Goal: Transaction & Acquisition: Purchase product/service

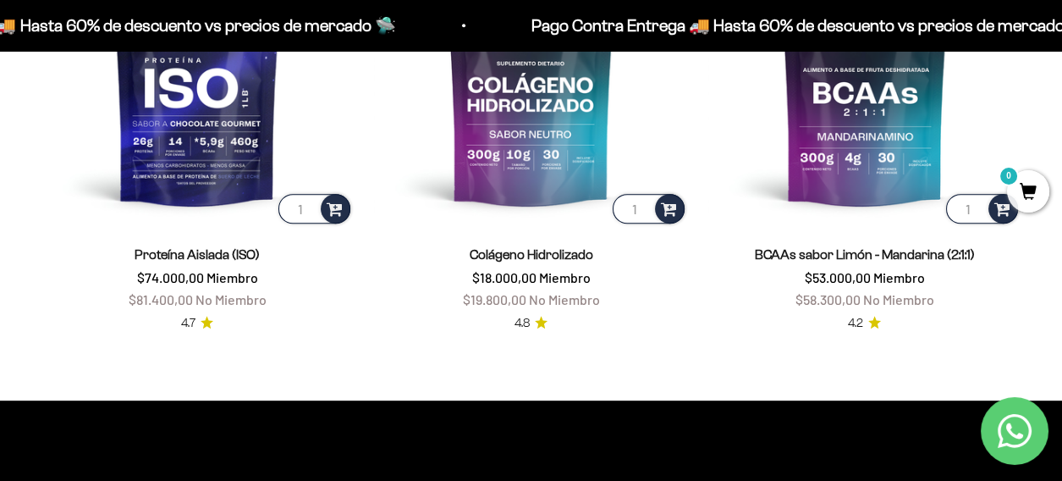
scroll to position [1213, 0]
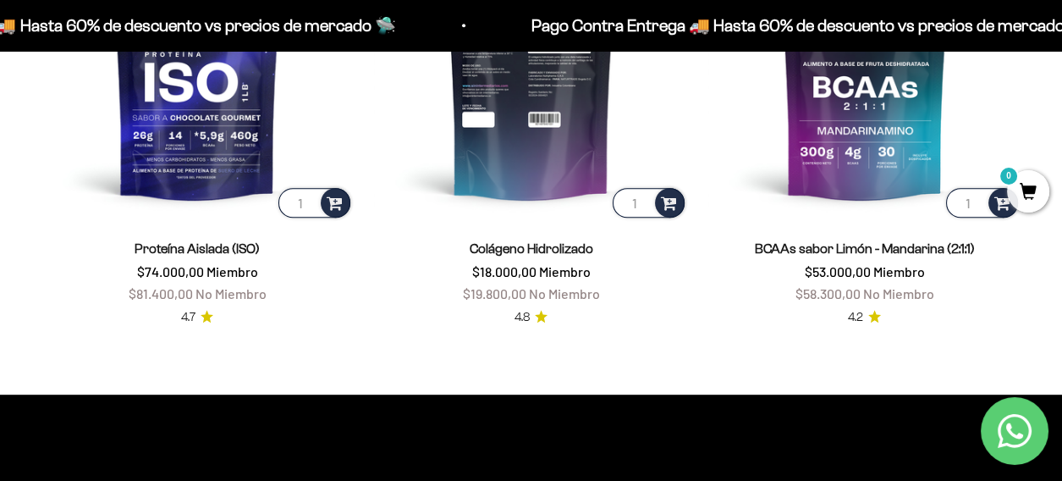
click at [530, 114] on img at bounding box center [530, 64] width 313 height 313
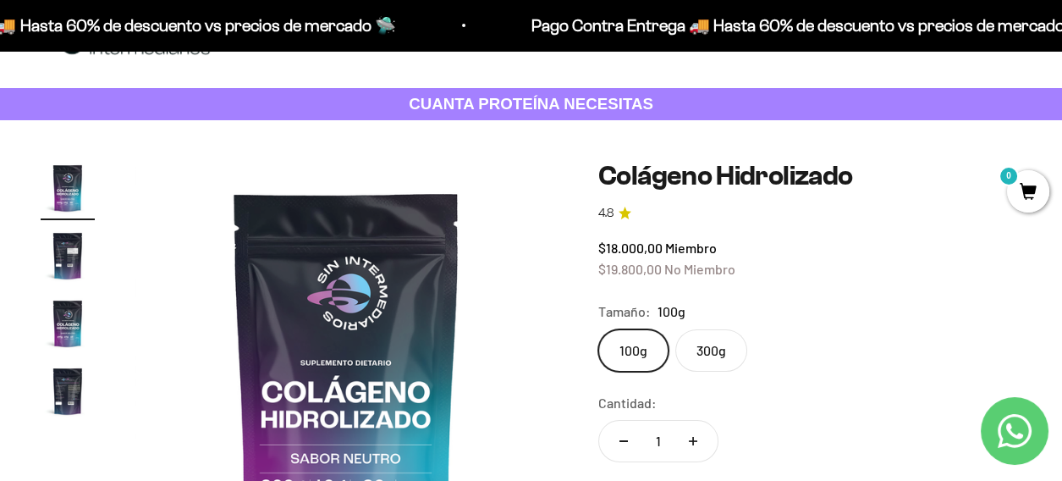
scroll to position [28, 0]
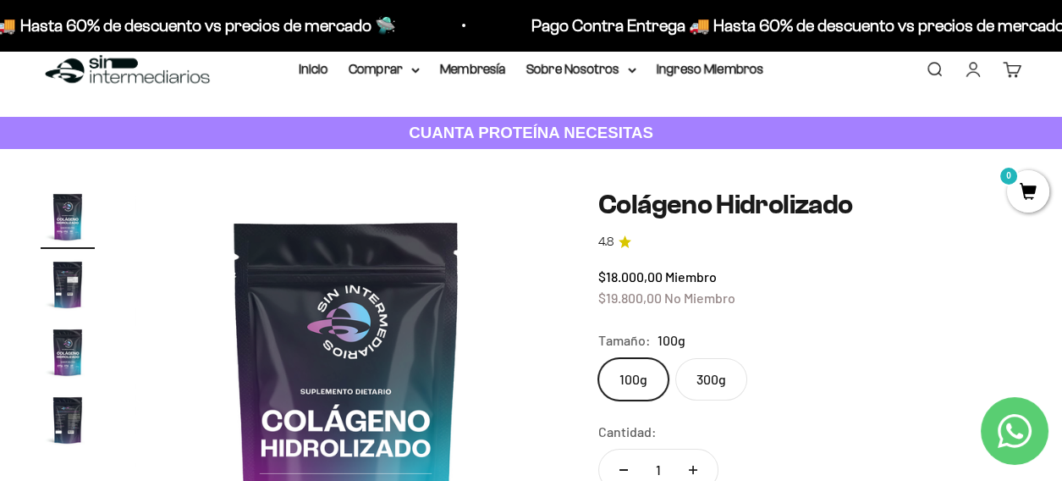
click at [705, 376] on label "300g" at bounding box center [712, 379] width 72 height 42
click at [599, 358] on input "300g" at bounding box center [598, 357] width 1 height 1
click at [634, 378] on label "100g" at bounding box center [634, 379] width 70 height 42
click at [599, 358] on input "100g" at bounding box center [598, 357] width 1 height 1
click at [719, 383] on label "300g" at bounding box center [712, 379] width 72 height 42
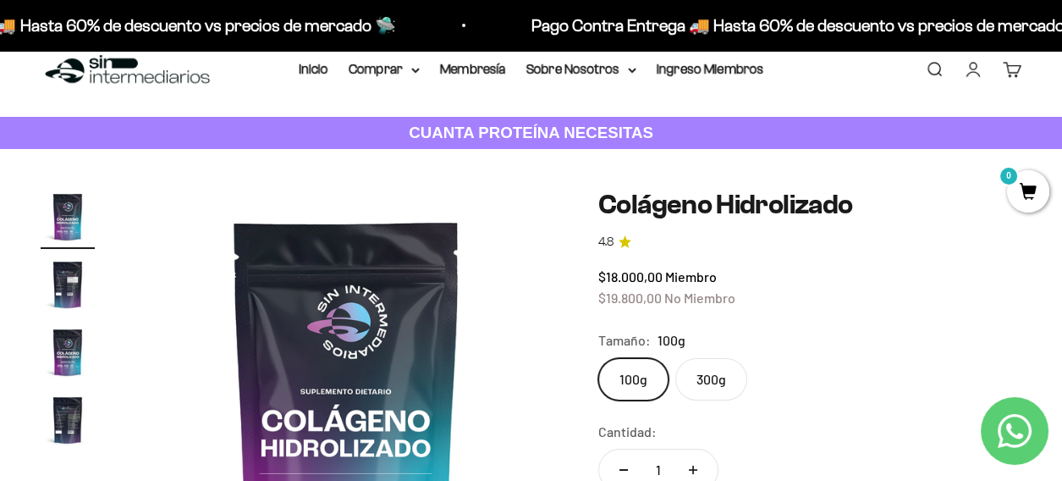
click at [599, 358] on input "300g" at bounding box center [598, 357] width 1 height 1
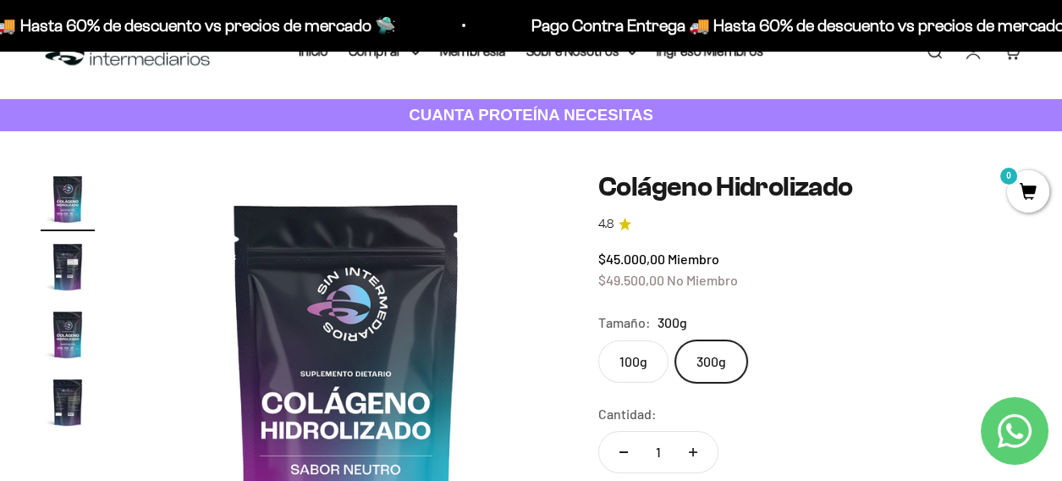
scroll to position [56, 0]
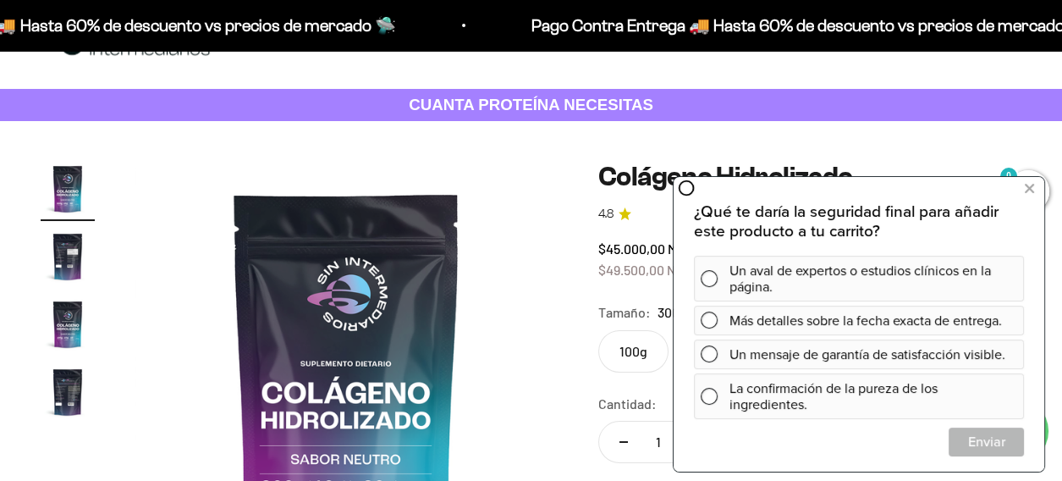
click at [634, 350] on label "100g" at bounding box center [634, 351] width 70 height 42
click at [599, 330] on input "100g" at bounding box center [598, 329] width 1 height 1
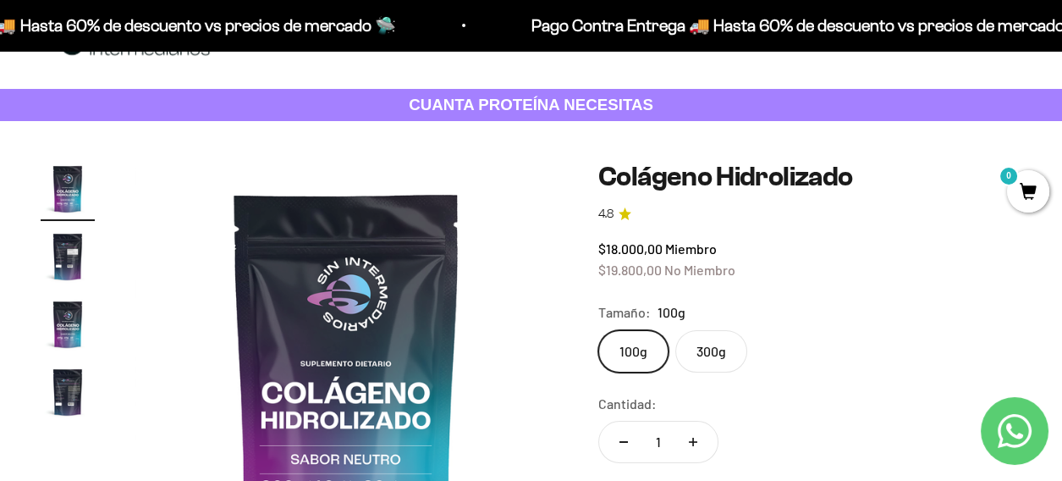
click at [703, 346] on label "300g" at bounding box center [712, 351] width 72 height 42
click at [599, 330] on input "300g" at bounding box center [598, 329] width 1 height 1
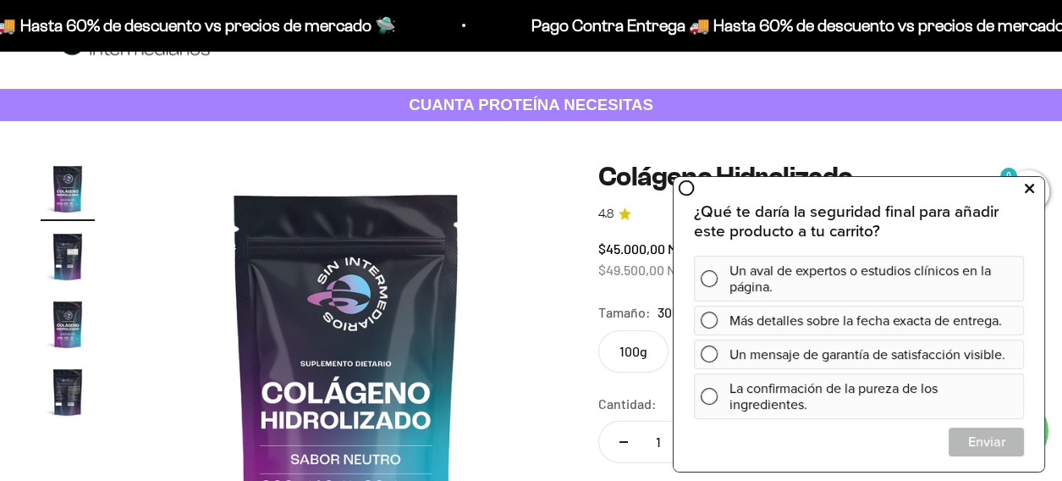
click at [1034, 192] on icon at bounding box center [1029, 188] width 9 height 22
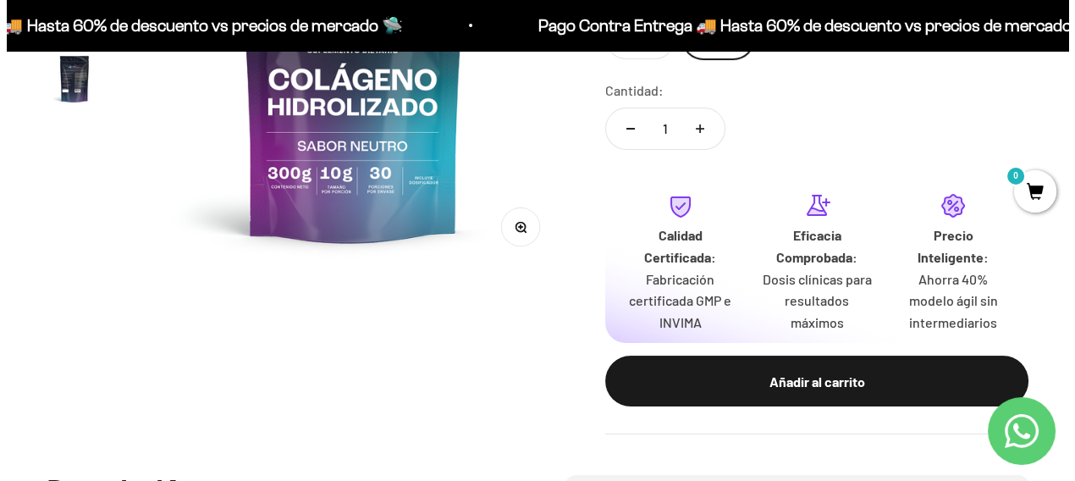
scroll to position [479, 0]
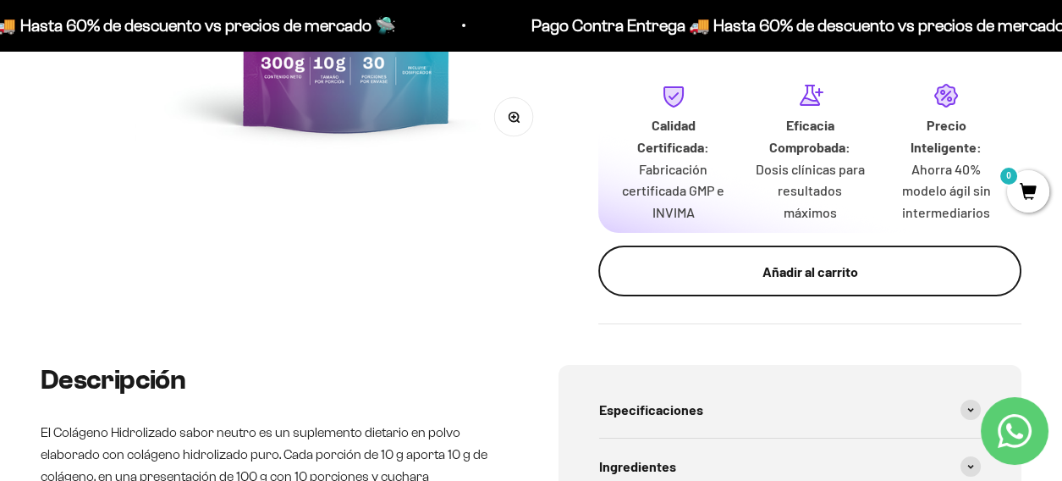
click at [826, 274] on div "Añadir al carrito" at bounding box center [810, 272] width 356 height 22
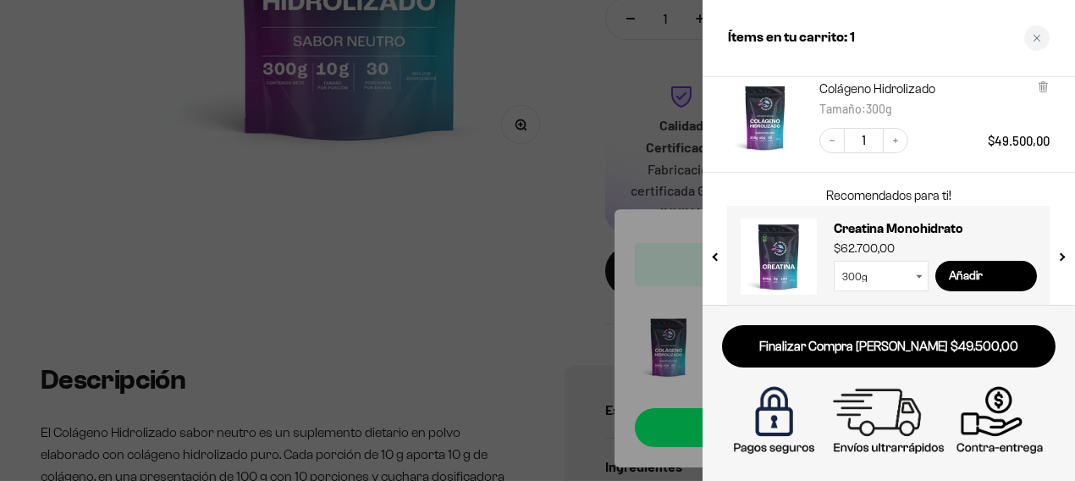
scroll to position [123, 0]
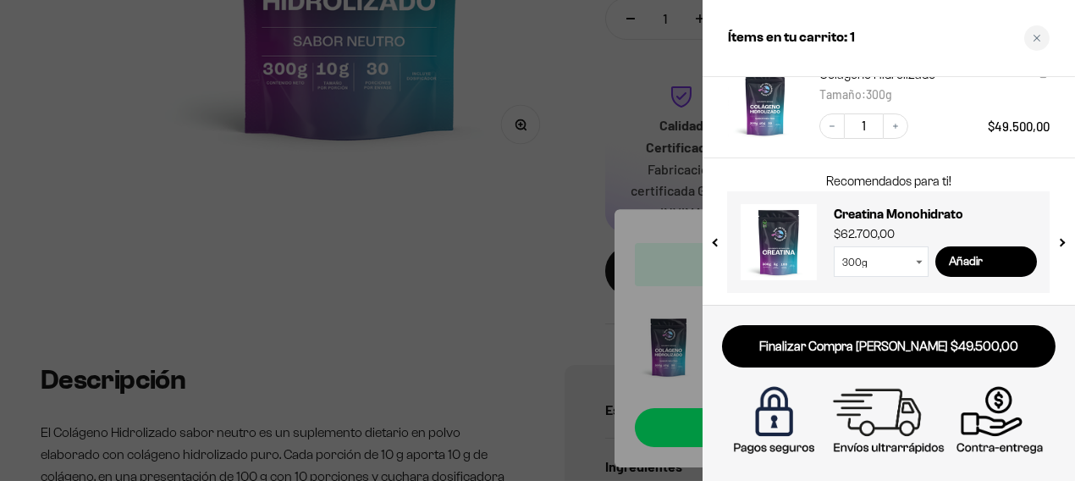
click at [720, 237] on button "previous slide / item" at bounding box center [716, 237] width 14 height 102
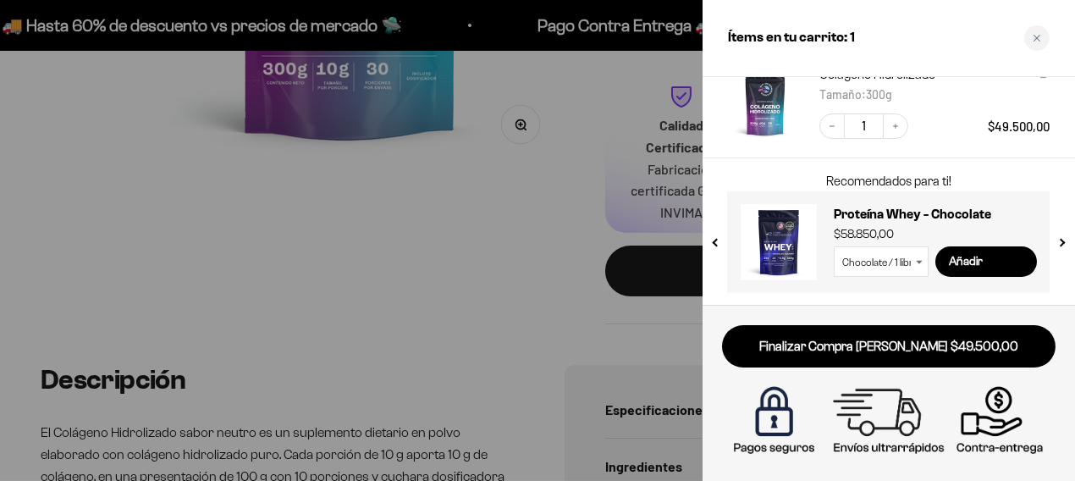
click at [715, 238] on button "previous slide / item" at bounding box center [716, 237] width 14 height 102
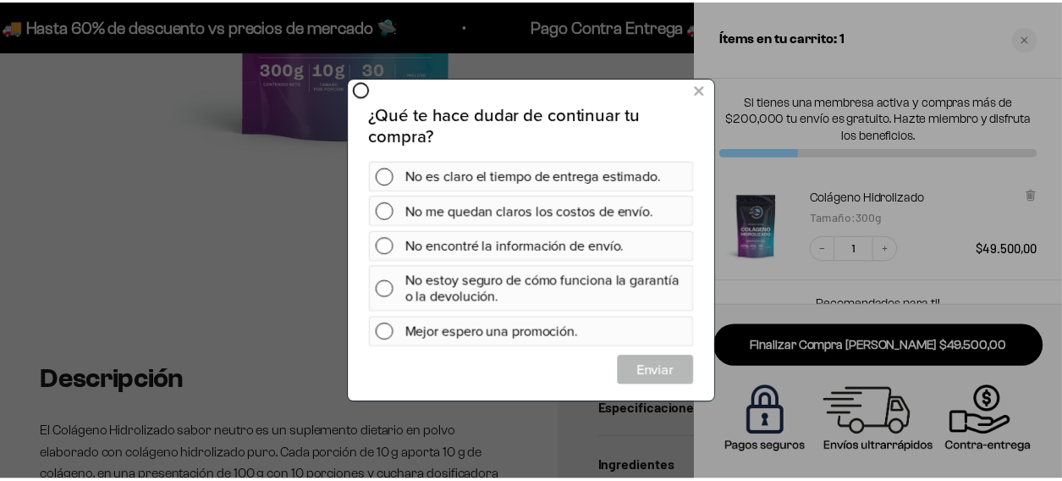
scroll to position [0, 0]
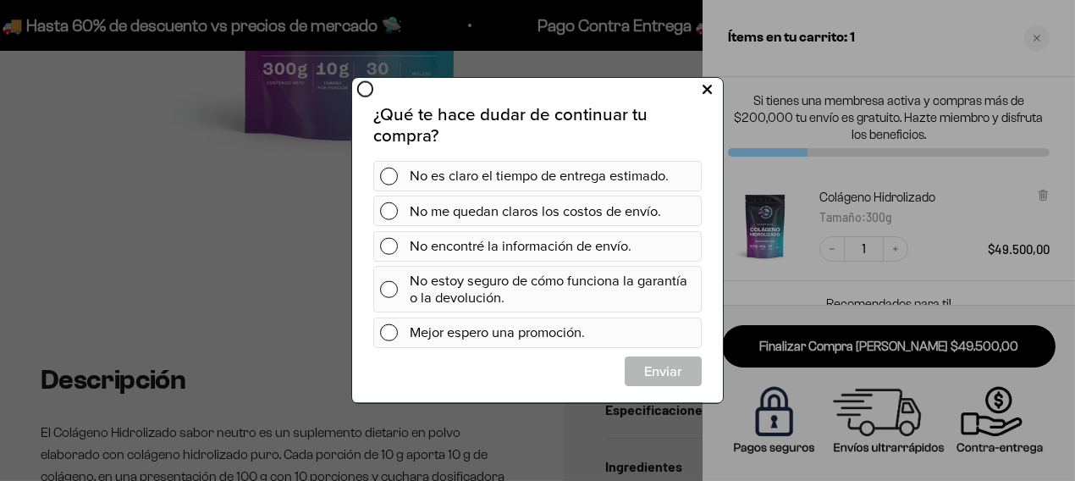
click at [703, 89] on icon at bounding box center [706, 90] width 9 height 23
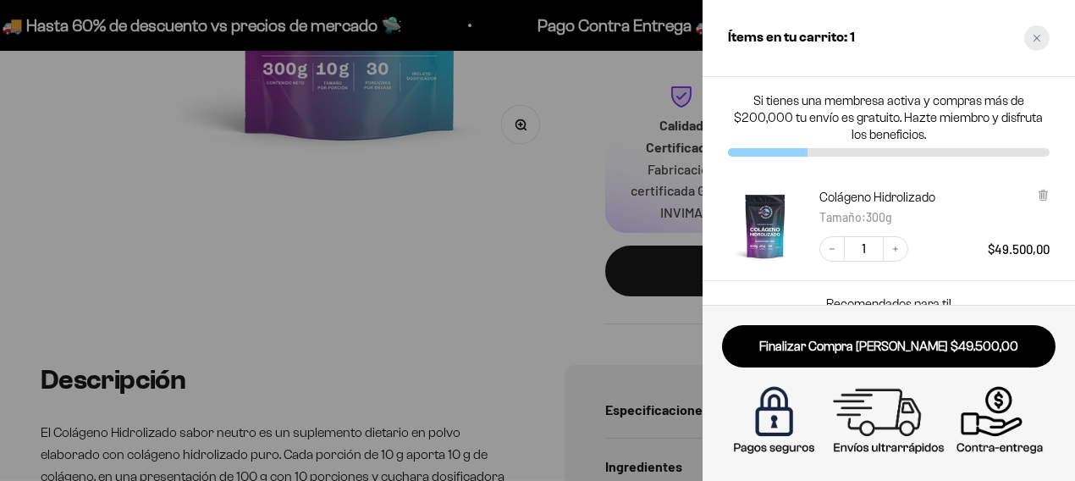
click at [1044, 37] on div "Close cart" at bounding box center [1036, 37] width 25 height 25
